Goal: Find specific page/section: Find specific page/section

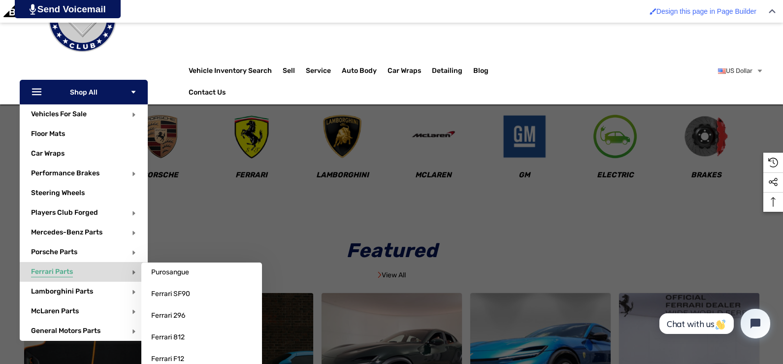
scroll to position [98, 0]
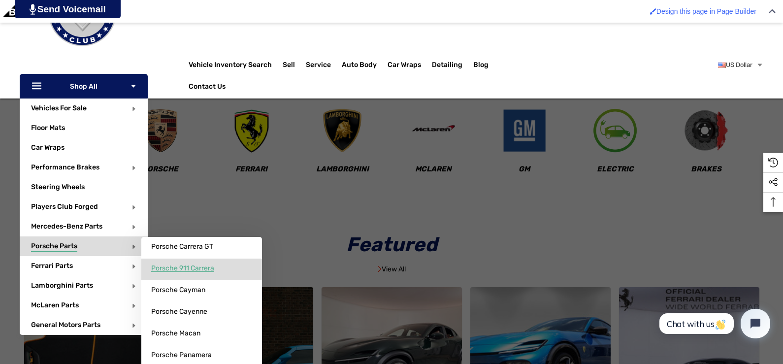
click at [168, 267] on span "Porsche 911 Carrera" at bounding box center [182, 268] width 63 height 9
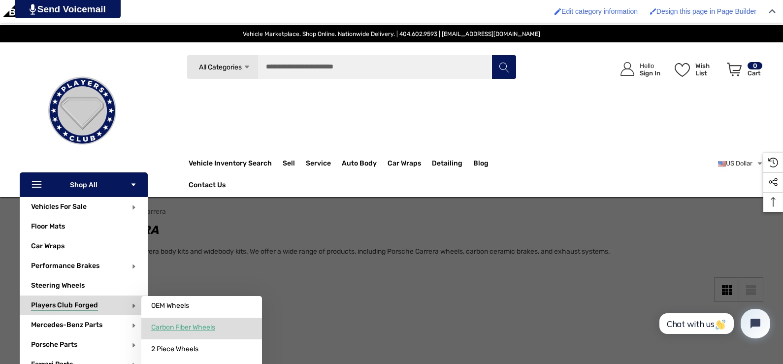
scroll to position [49, 0]
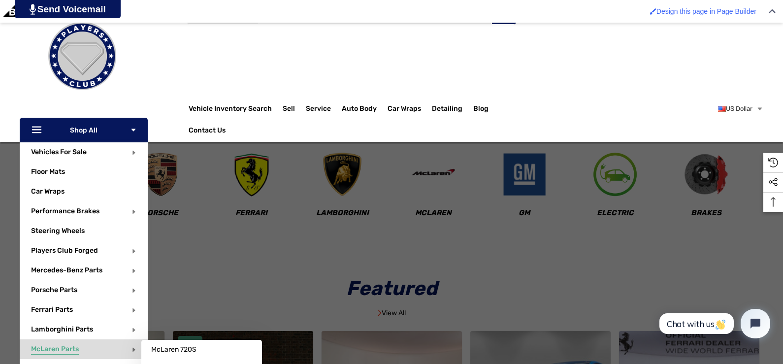
scroll to position [98, 0]
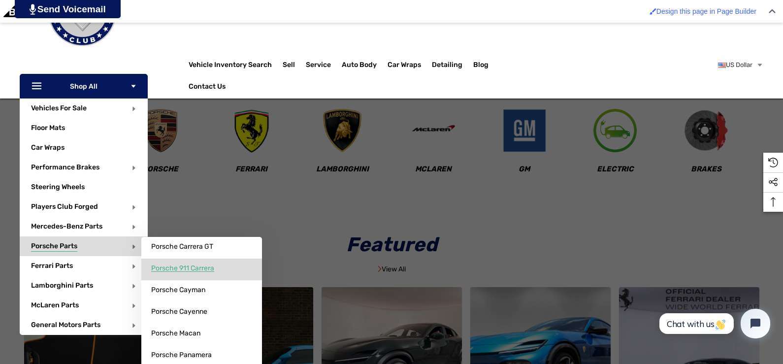
click at [171, 269] on span "Porsche 911 Carrera" at bounding box center [182, 268] width 63 height 9
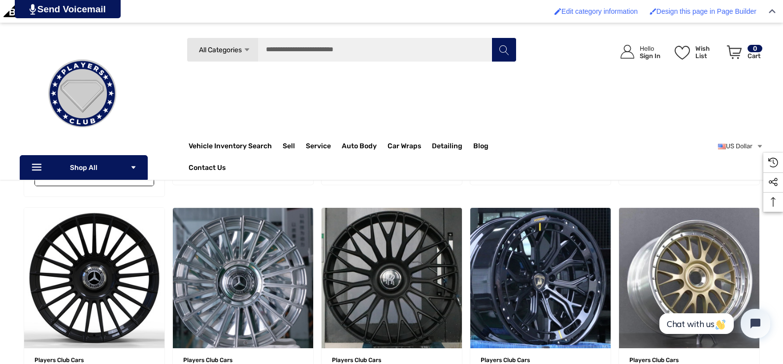
scroll to position [345, 0]
